Goal: Find specific page/section: Find specific page/section

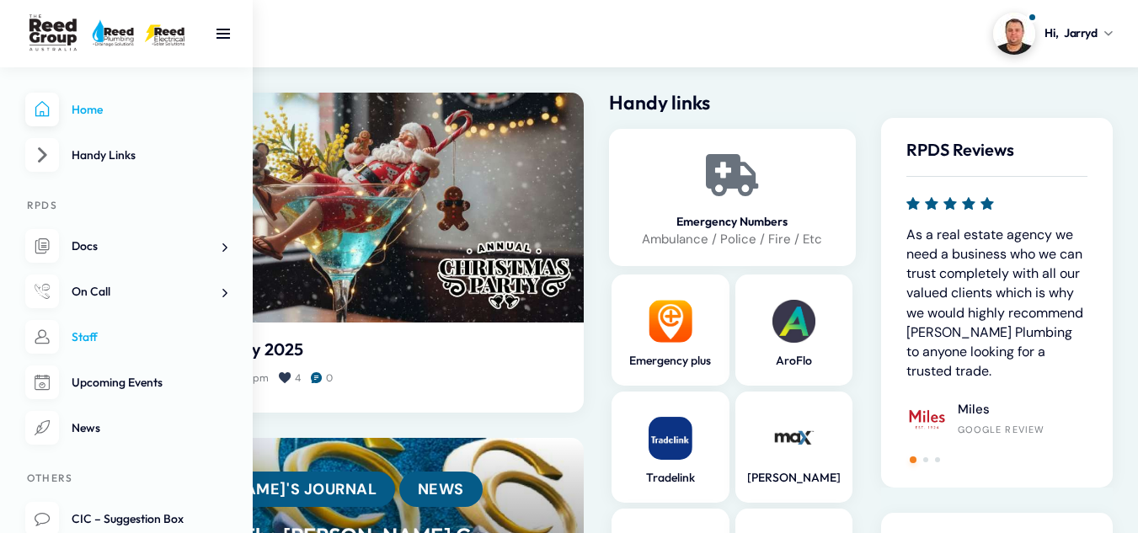
click at [102, 334] on link "Staff" at bounding box center [126, 337] width 202 height 35
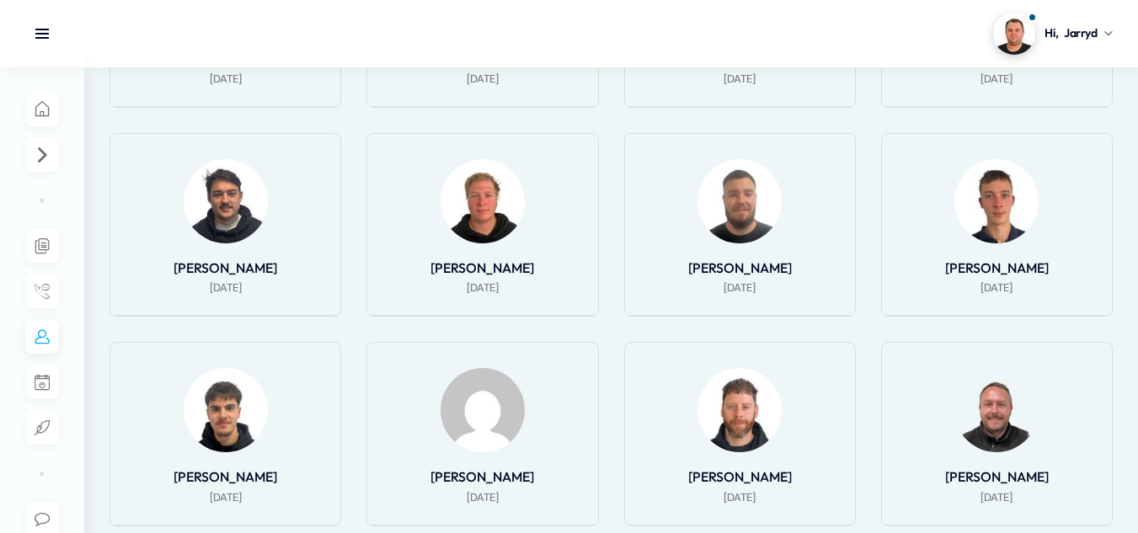
scroll to position [927, 0]
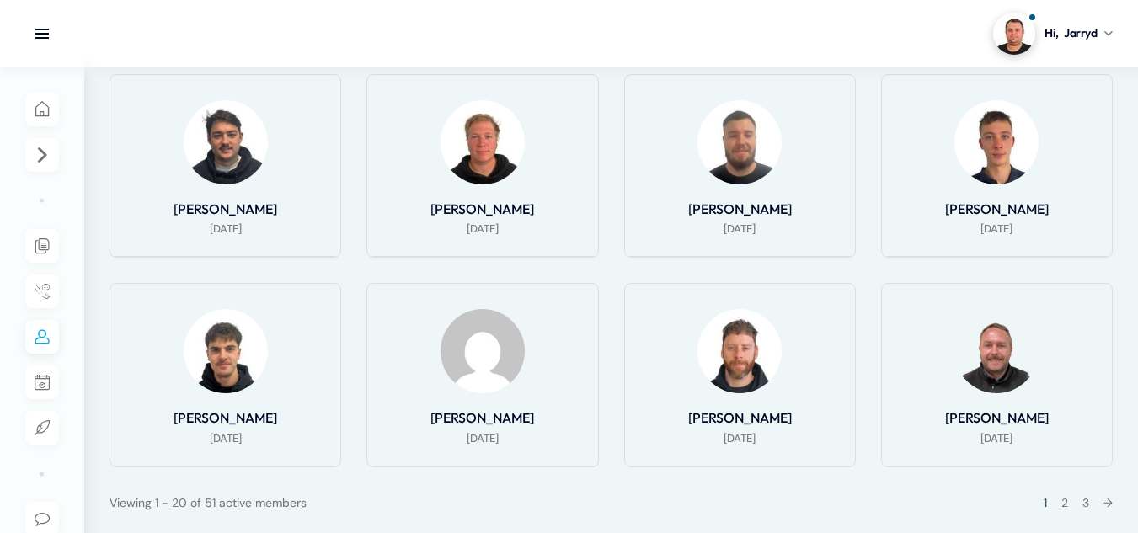
click at [465, 381] on img at bounding box center [483, 351] width 84 height 84
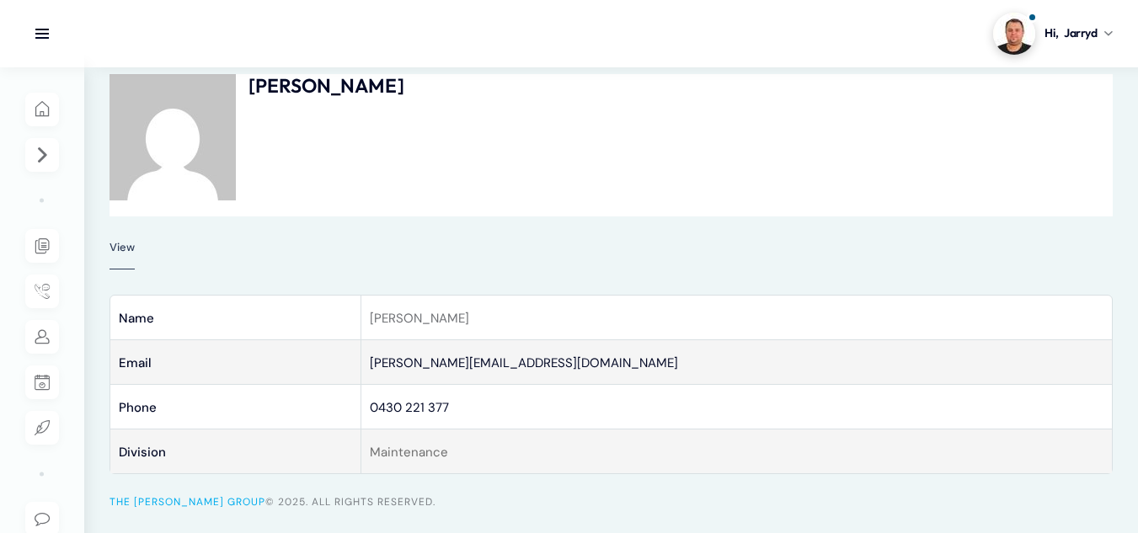
scroll to position [23, 0]
